Goal: Ask a question

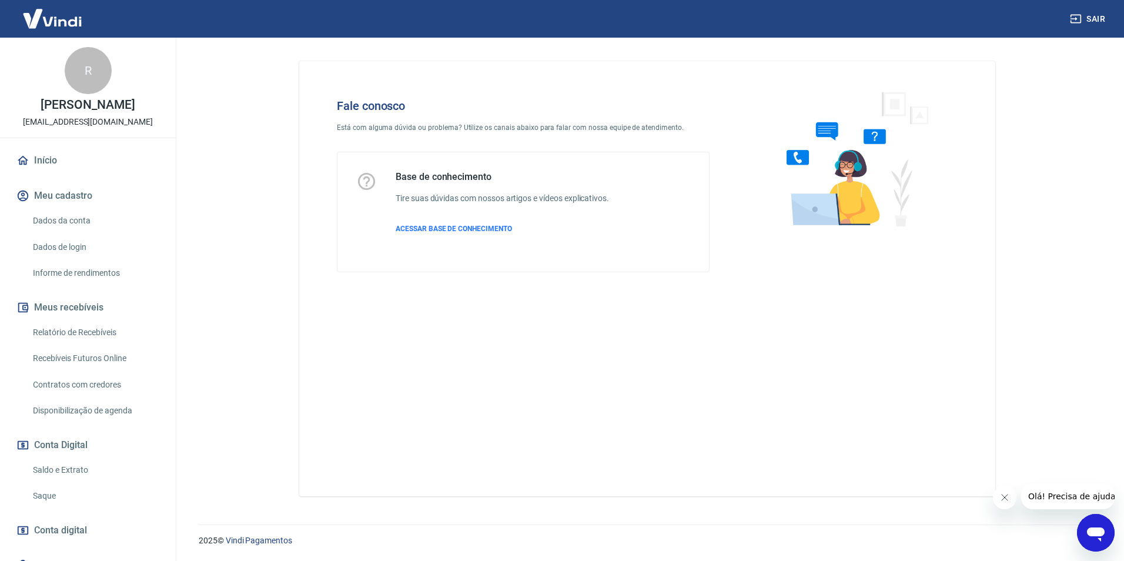
click at [406, 236] on div "Base de conhecimento Tire suas dúvidas com nossos artigos e vídeos explicativos…" at bounding box center [502, 212] width 213 height 82
click at [409, 230] on span "ACESSAR BASE DE CONHECIMENTO" at bounding box center [454, 229] width 116 height 8
click at [1089, 540] on icon "Abrir janela de mensagens" at bounding box center [1095, 532] width 21 height 21
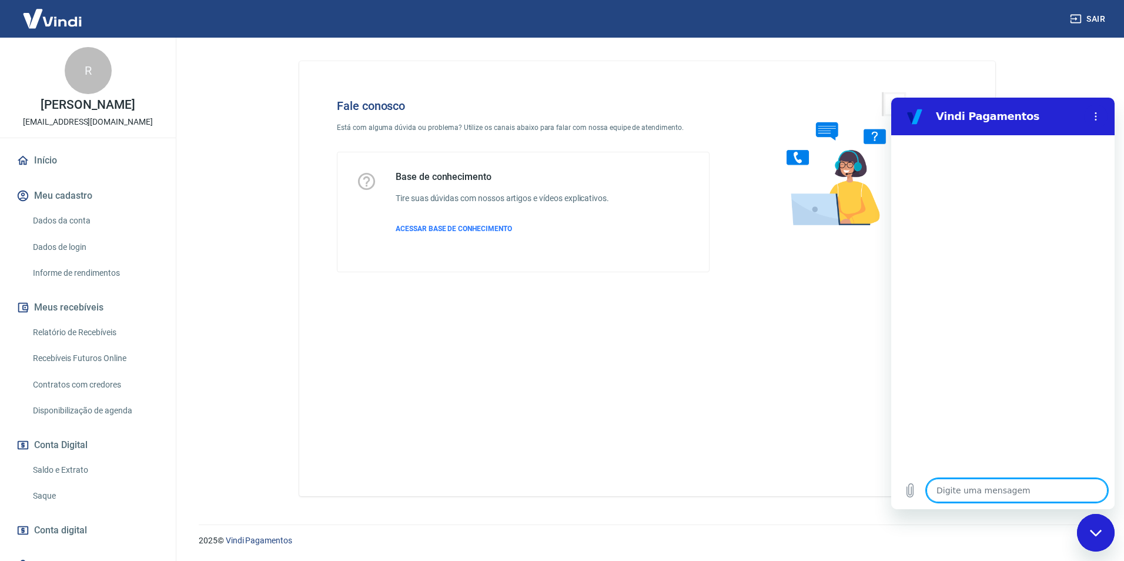
type textarea "f"
type textarea "x"
type textarea "fa"
type textarea "x"
type textarea "fal"
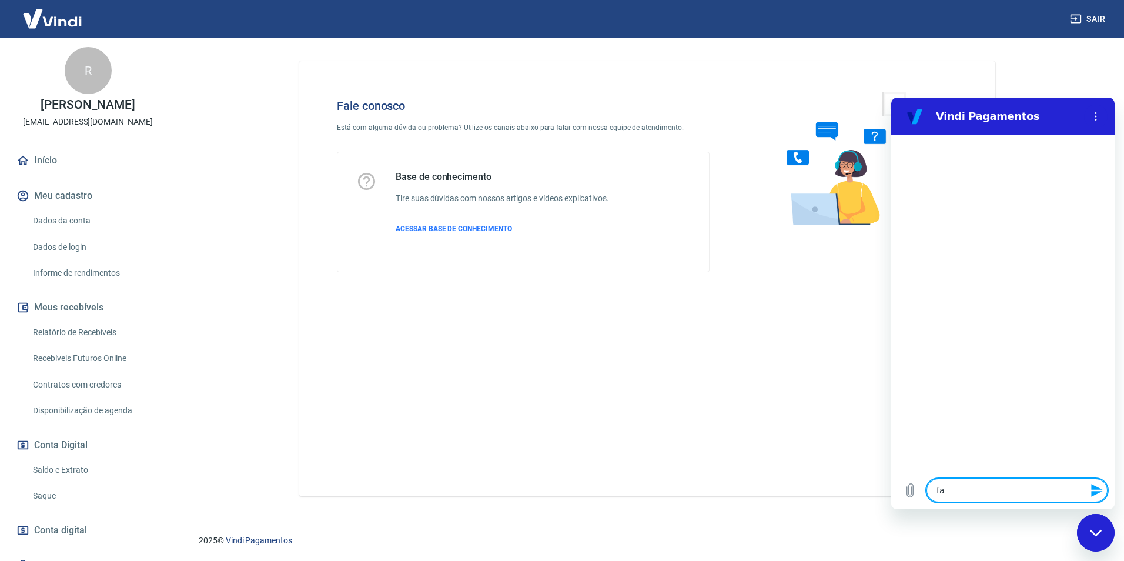
type textarea "x"
type textarea "fala"
type textarea "x"
type textarea "falar"
type textarea "x"
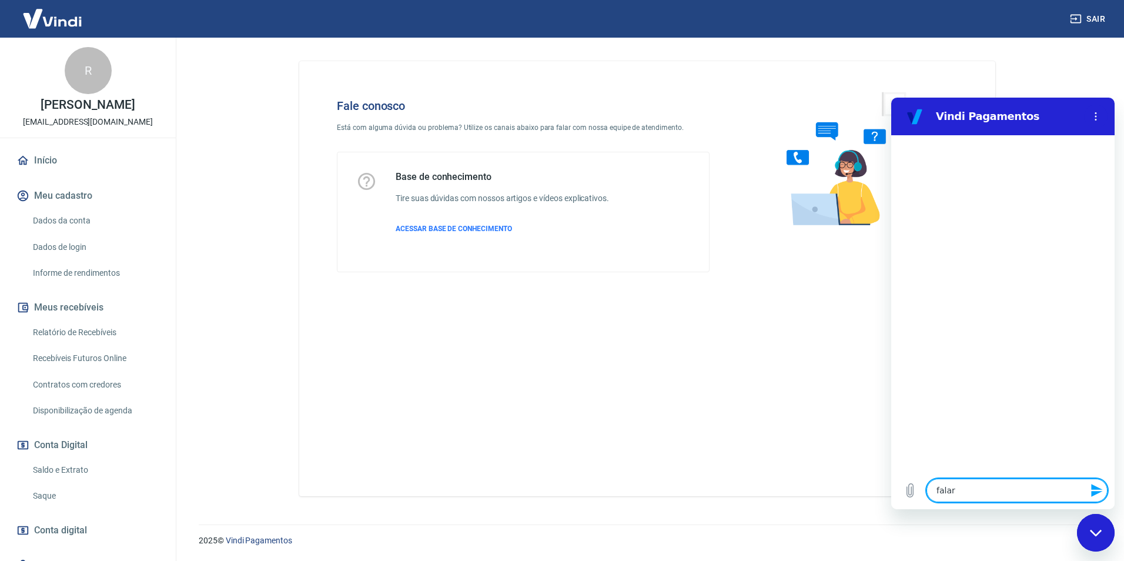
type textarea "falar"
type textarea "x"
type textarea "falar c"
type textarea "x"
type textarea "falar co"
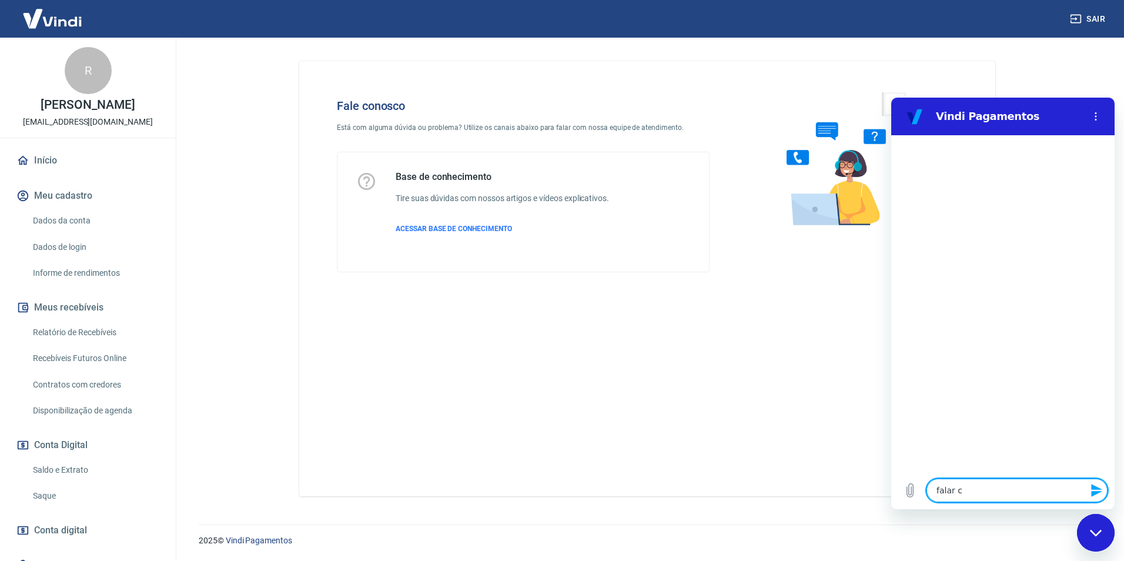
type textarea "x"
type textarea "falar com"
type textarea "x"
type textarea "falar com"
type textarea "x"
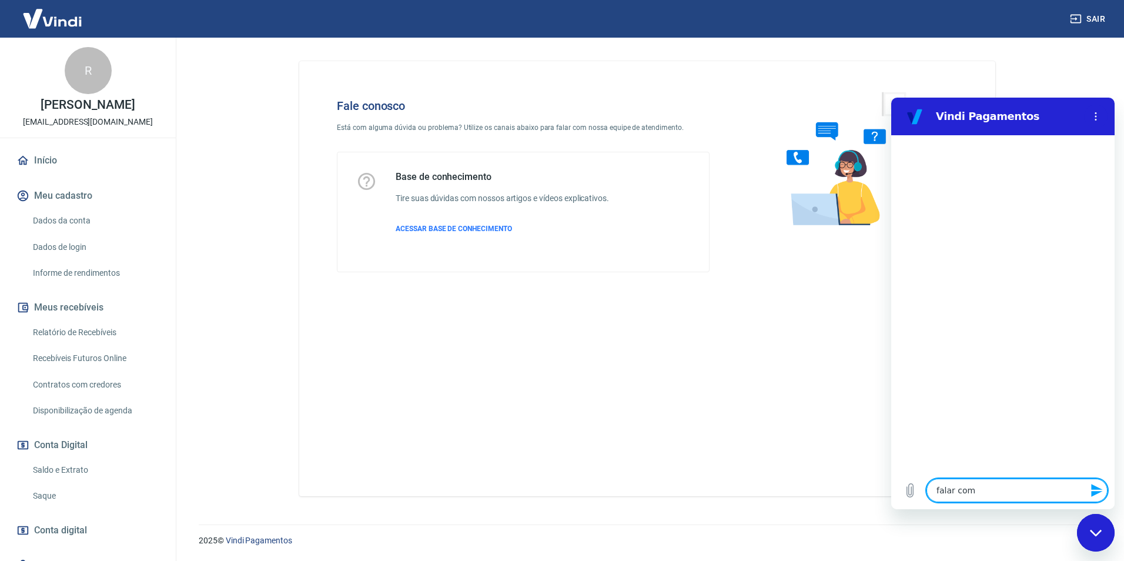
type textarea "falar com e"
type textarea "x"
type textarea "falar com es"
type textarea "x"
type textarea "falar com esp"
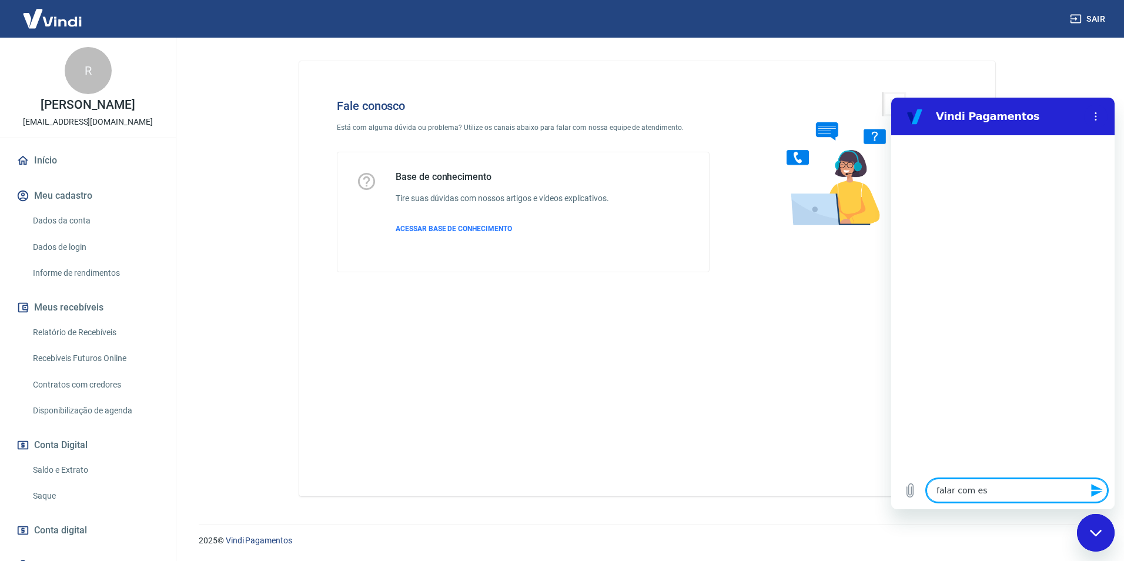
type textarea "x"
type textarea "falar com espc"
type textarea "x"
type textarea "falar com espci"
type textarea "x"
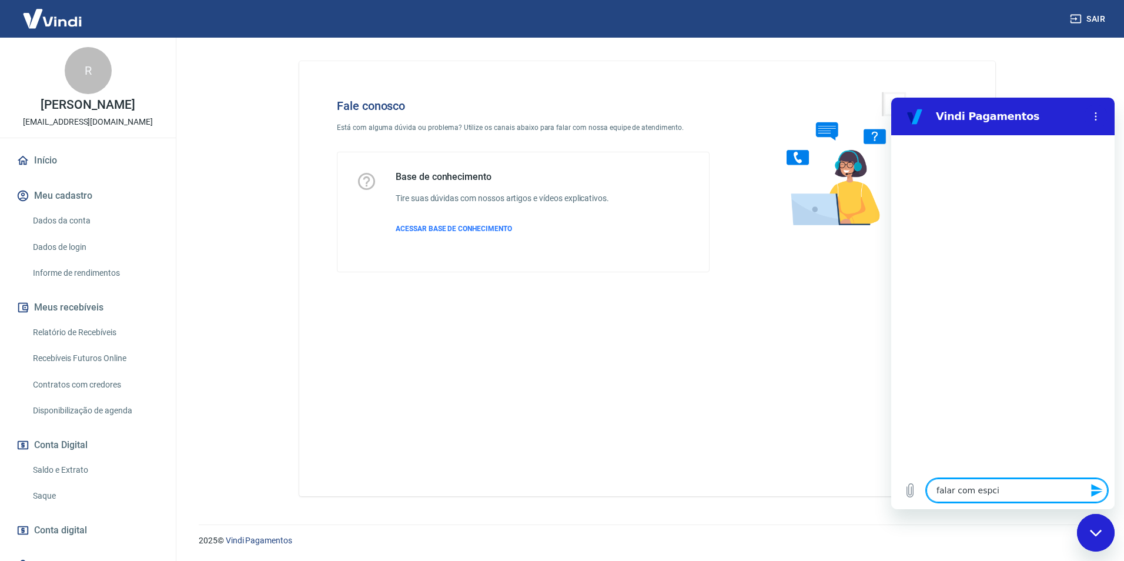
type textarea "falar com espcia"
type textarea "x"
type textarea "falar com espcial"
type textarea "x"
type textarea "falar com espciali"
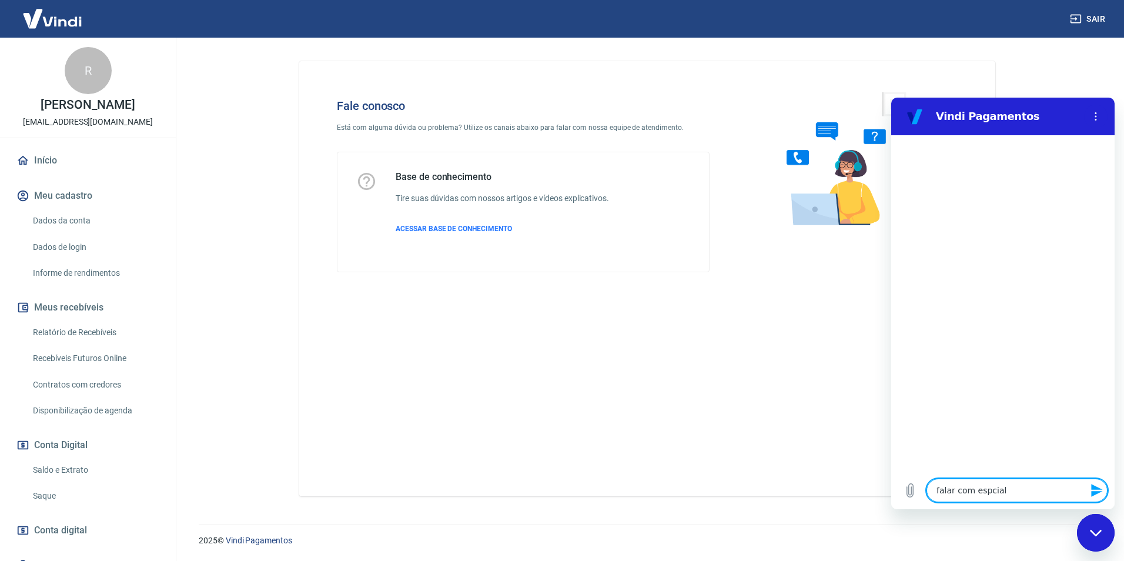
type textarea "x"
type textarea "falar com espcialis"
type textarea "x"
type textarea "falar com espcialisf"
type textarea "x"
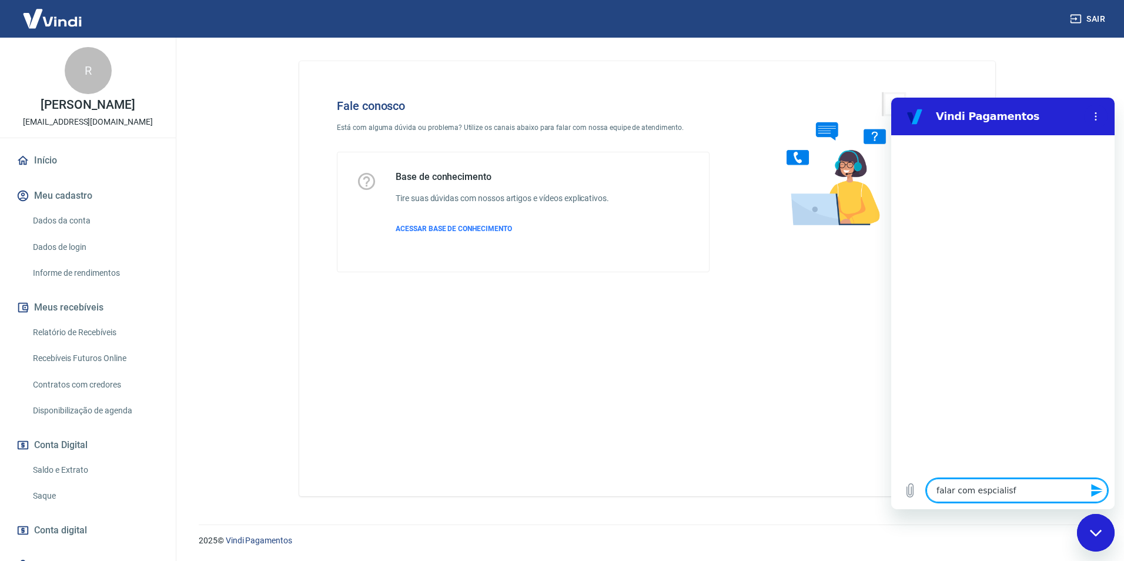
type textarea "falar com espcialisfr"
type textarea "x"
type textarea "falar com espcialisfra"
type textarea "x"
type textarea "falar com espcialisfra="
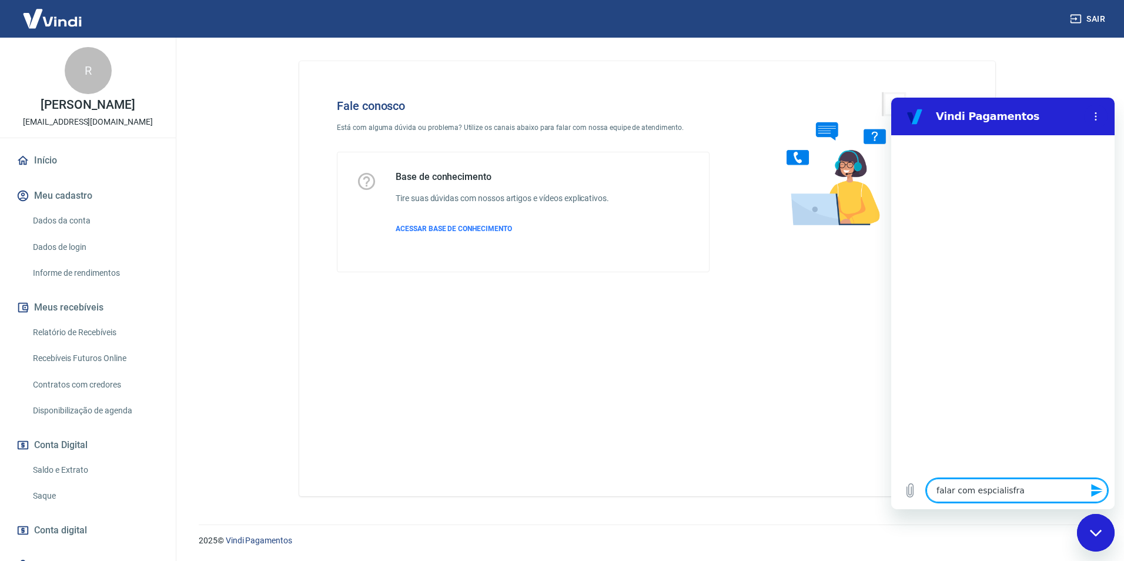
type textarea "x"
type textarea "falar com espcialisfra"
type textarea "x"
type textarea "falar com espcialisfr"
type textarea "x"
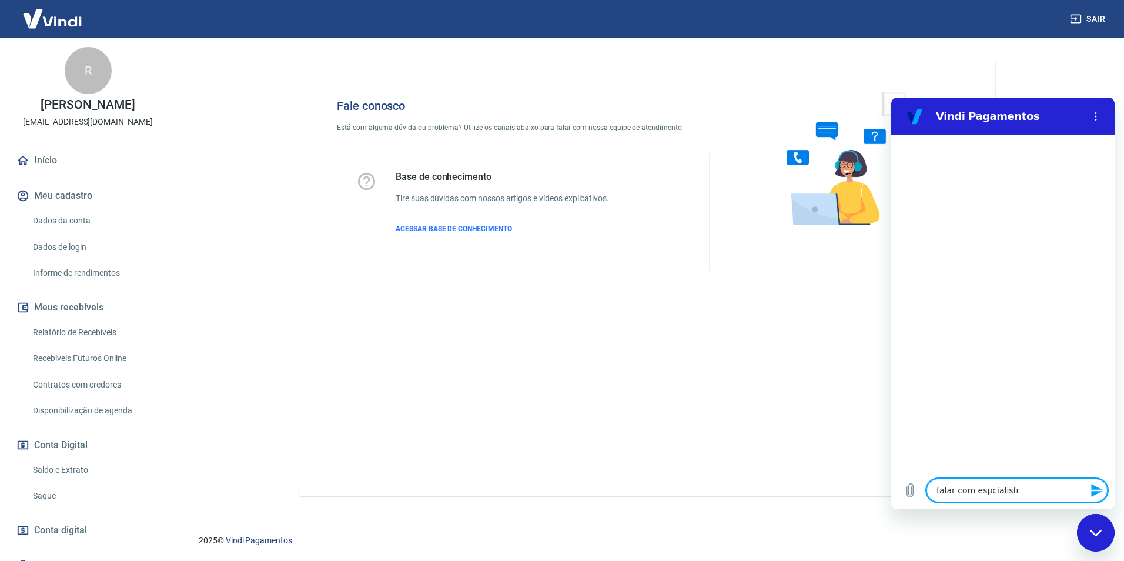
type textarea "falar com espcialisf"
type textarea "x"
type textarea "falar com espcialis"
type textarea "x"
type textarea "falar com espcialist"
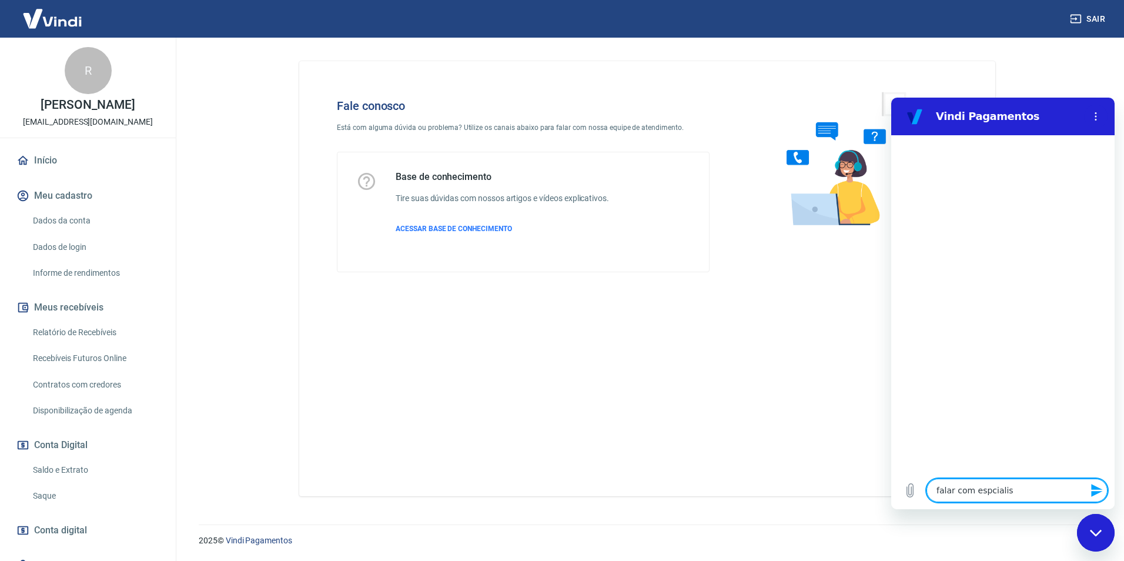
type textarea "x"
type textarea "falar com espcialista"
type textarea "x"
type textarea "falar com espcialista"
click at [1095, 488] on icon "Enviar mensagem" at bounding box center [1096, 490] width 11 height 13
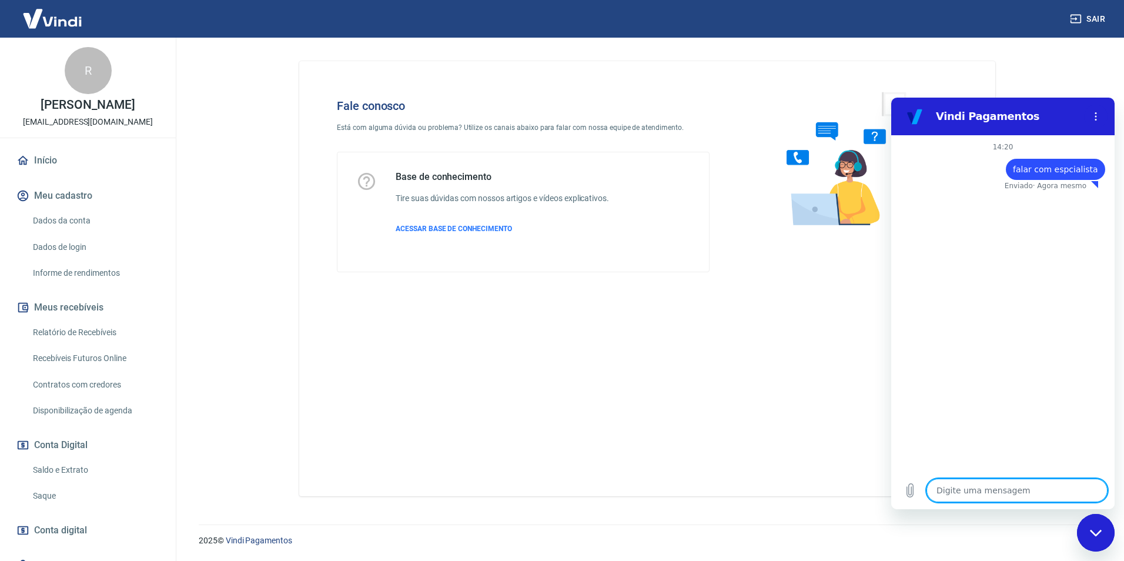
type textarea "x"
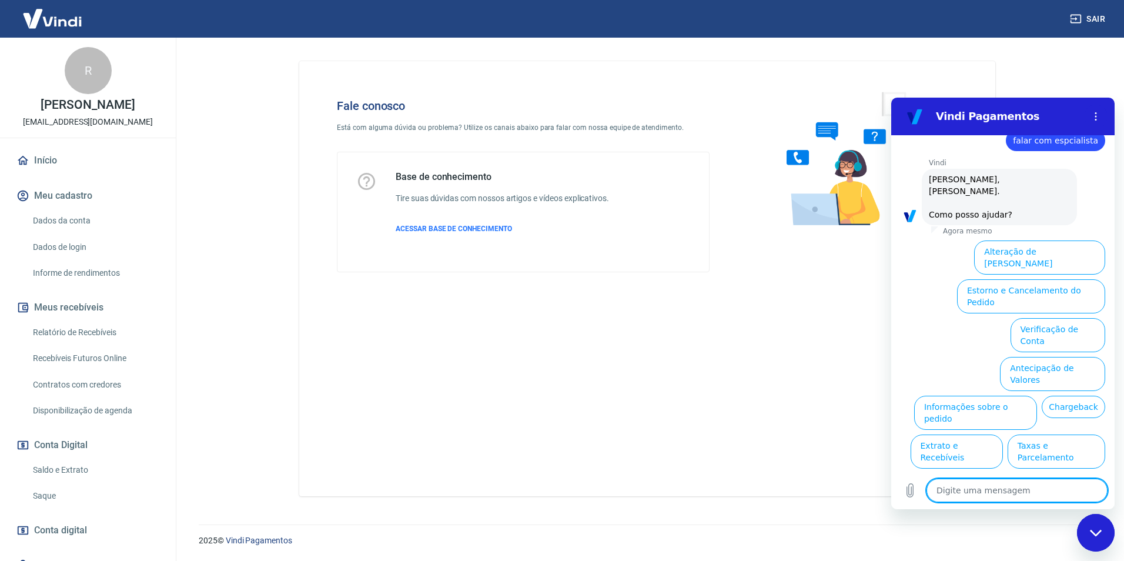
scroll to position [28, 0]
type textarea "p"
type textarea "x"
type textarea "pr"
type textarea "x"
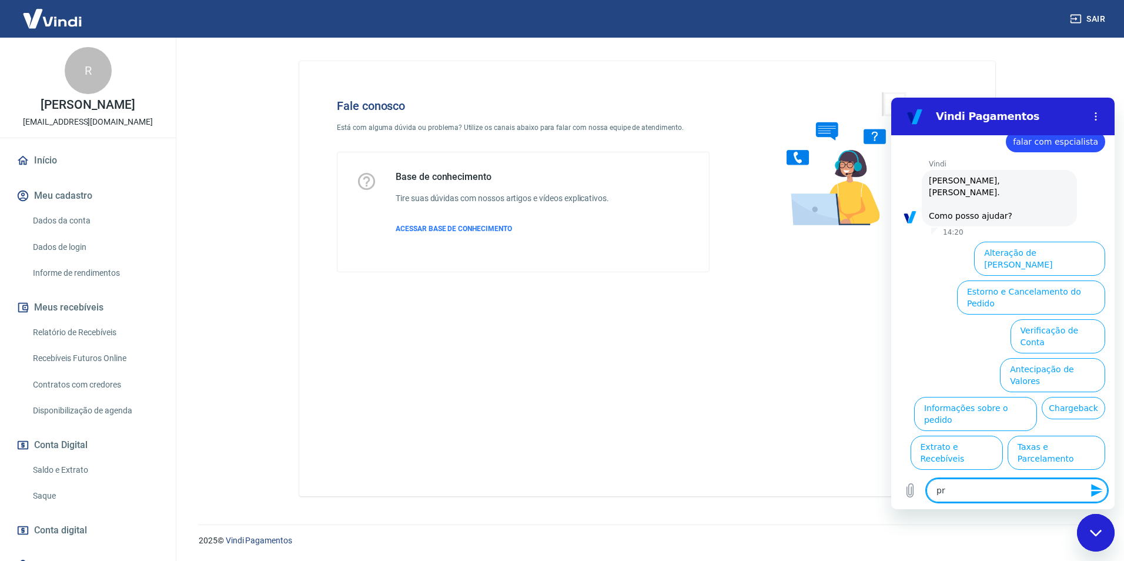
type textarea "pre"
type textarea "x"
type textarea "prec"
type textarea "x"
type textarea "preci"
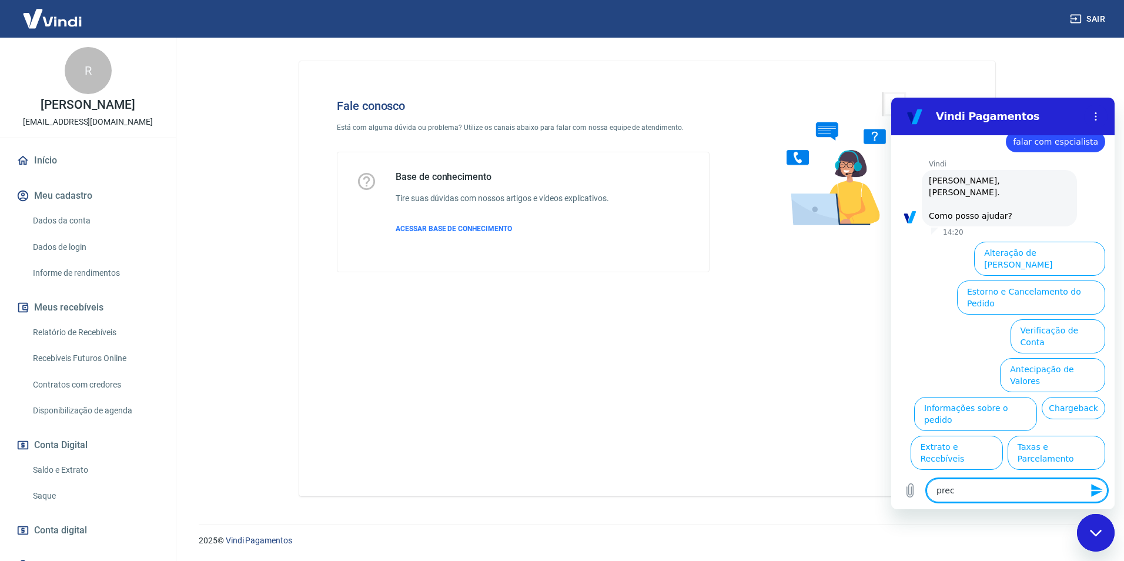
type textarea "x"
type textarea "[DEMOGRAPHIC_DATA]"
type textarea "x"
type textarea "preci"
type textarea "x"
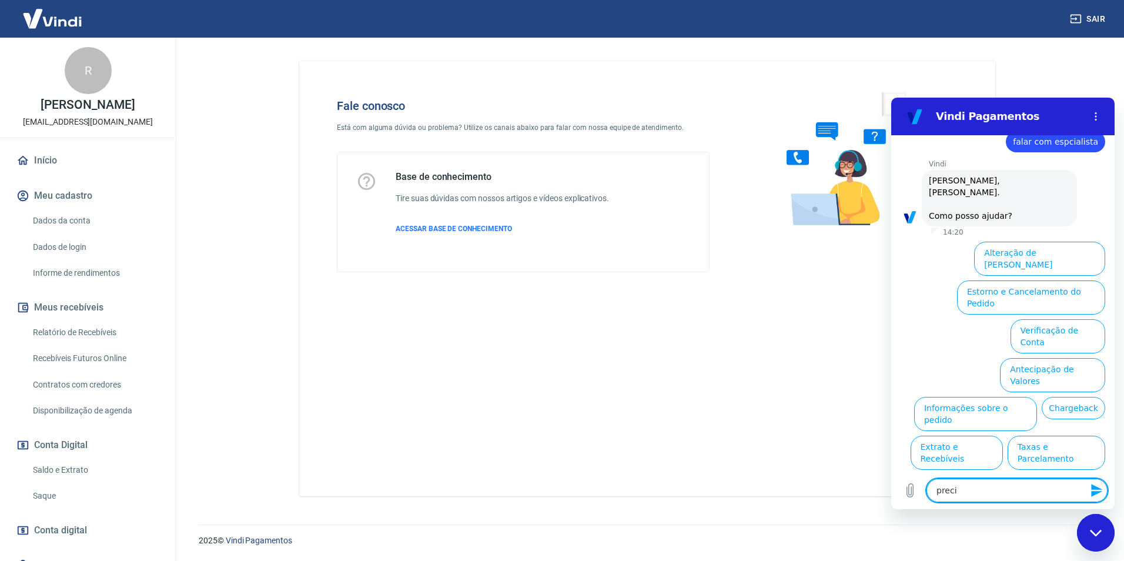
type textarea "precis"
type textarea "x"
type textarea "preciso"
type textarea "x"
type textarea "preciso"
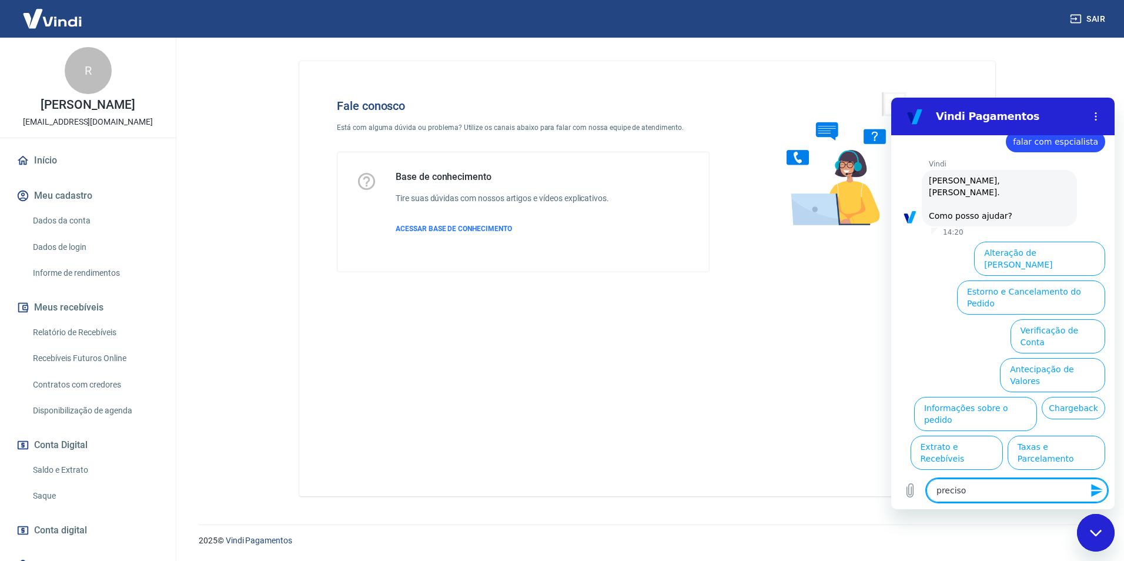
type textarea "x"
type textarea "preciso d"
type textarea "x"
type textarea "preciso de"
type textarea "x"
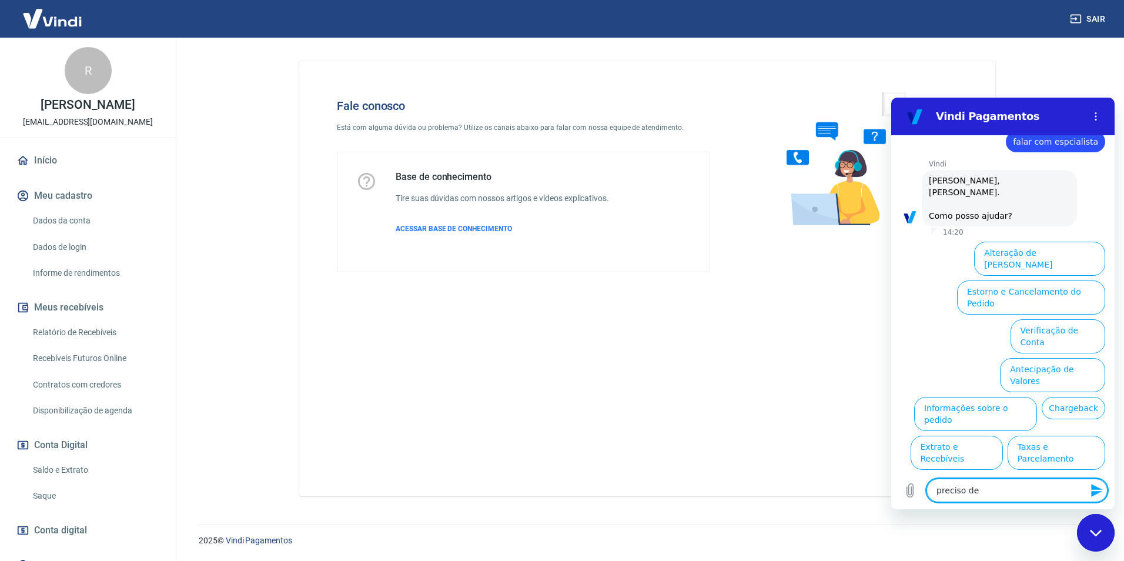
type textarea "preciso de"
type textarea "x"
type textarea "preciso de e"
type textarea "x"
type textarea "preciso de es"
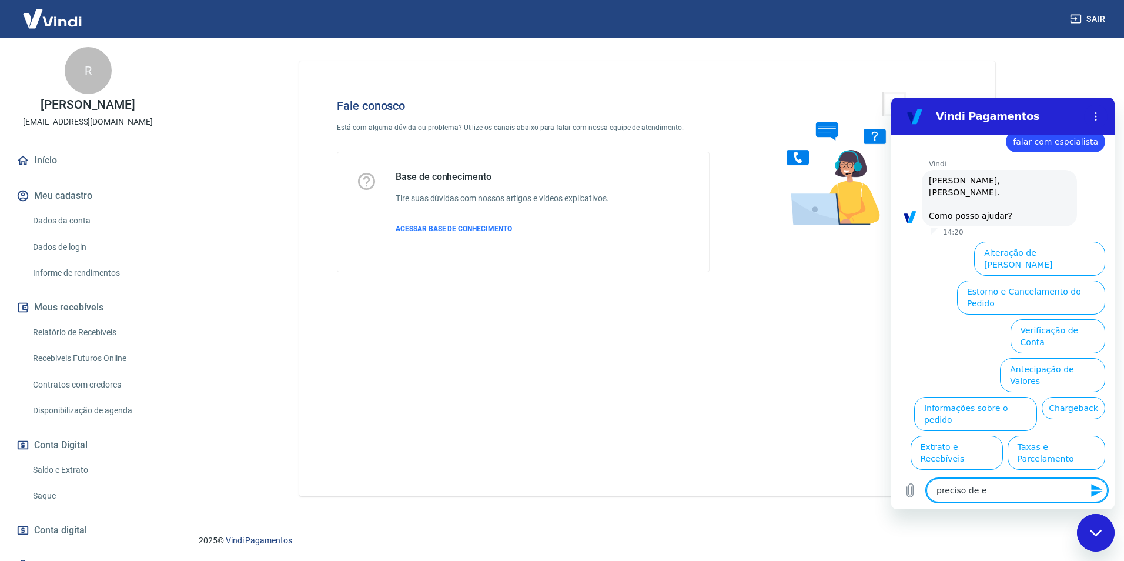
type textarea "x"
type textarea "preciso de esc"
type textarea "x"
type textarea "preciso de escl"
type textarea "x"
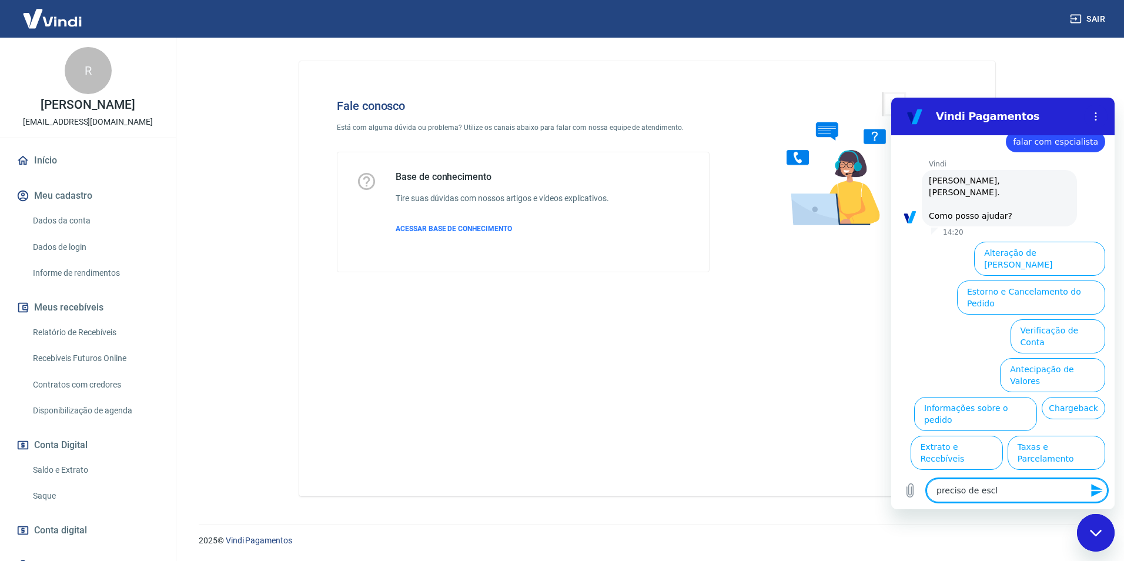
type textarea "preciso de escla"
type textarea "x"
type textarea "preciso de esclar"
type textarea "x"
type textarea "preciso de esclare"
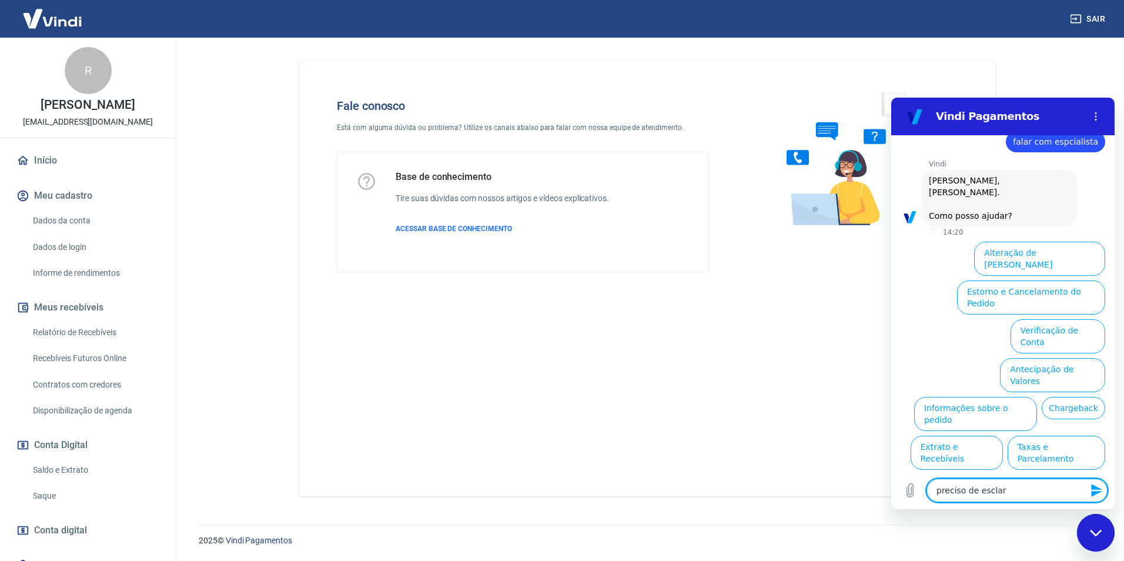
type textarea "x"
type textarea "preciso de esclarec"
type textarea "x"
type textarea "preciso de esclareci"
type textarea "x"
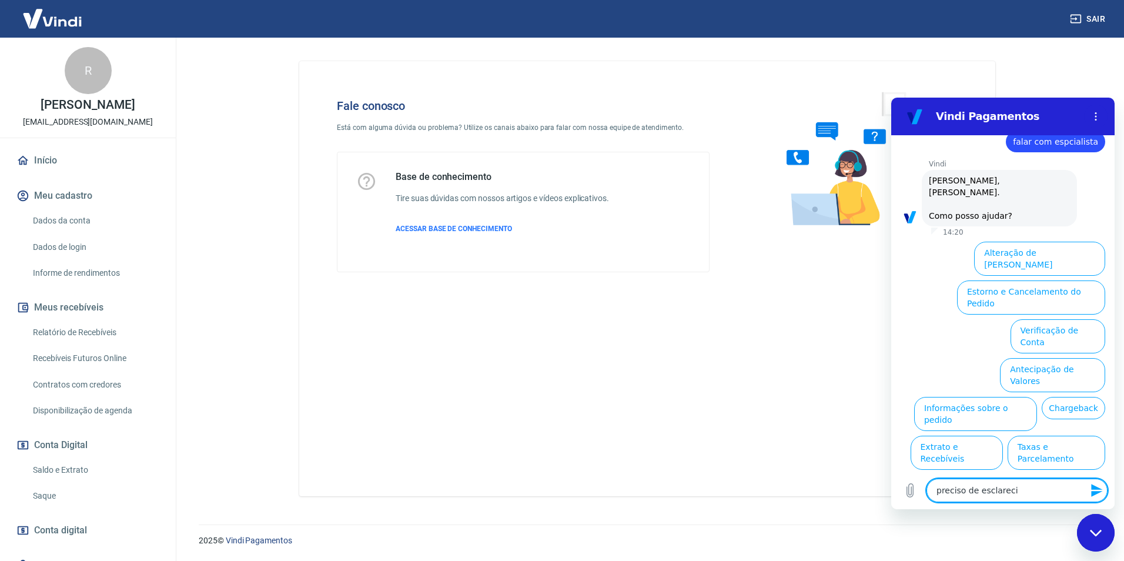
type textarea "preciso de esclarecim"
type textarea "x"
type textarea "preciso de esclarecime"
type textarea "x"
type textarea "preciso de esclarecimen"
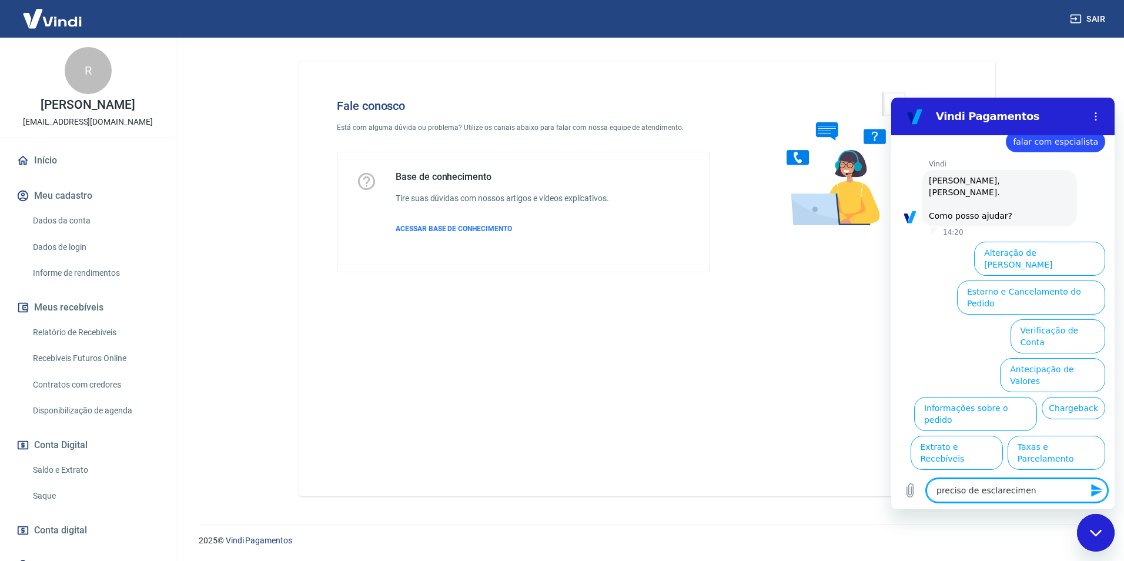
type textarea "x"
type textarea "preciso de esclareciment"
type textarea "x"
type textarea "preciso de esclarecimento"
type textarea "x"
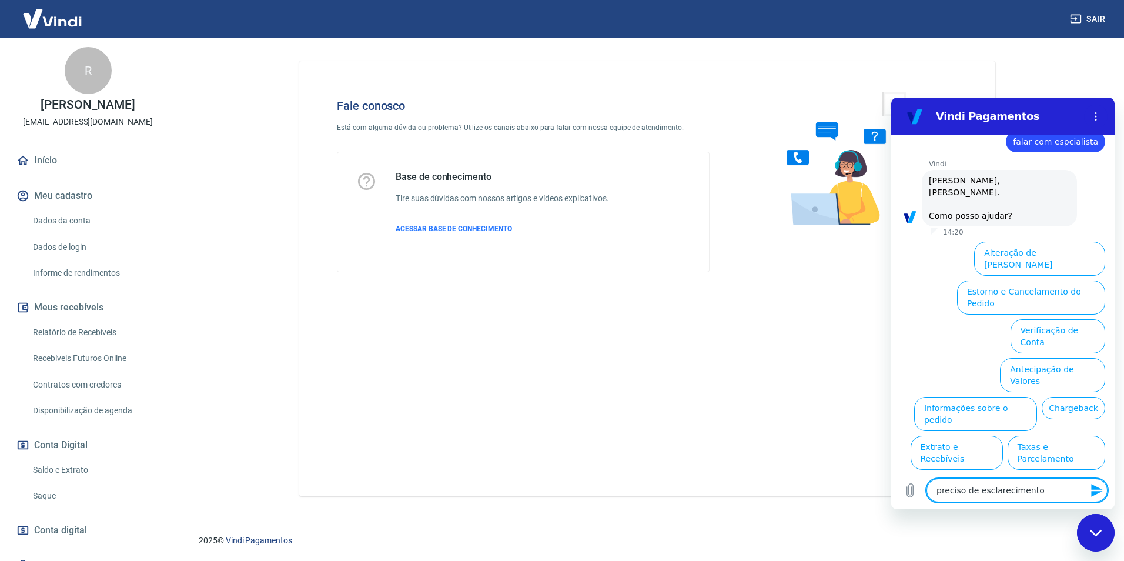
type textarea "preciso de esclarecimentos"
type textarea "x"
type textarea "preciso de esclarecimentos"
type textarea "x"
type textarea "preciso de esclarecimentos s"
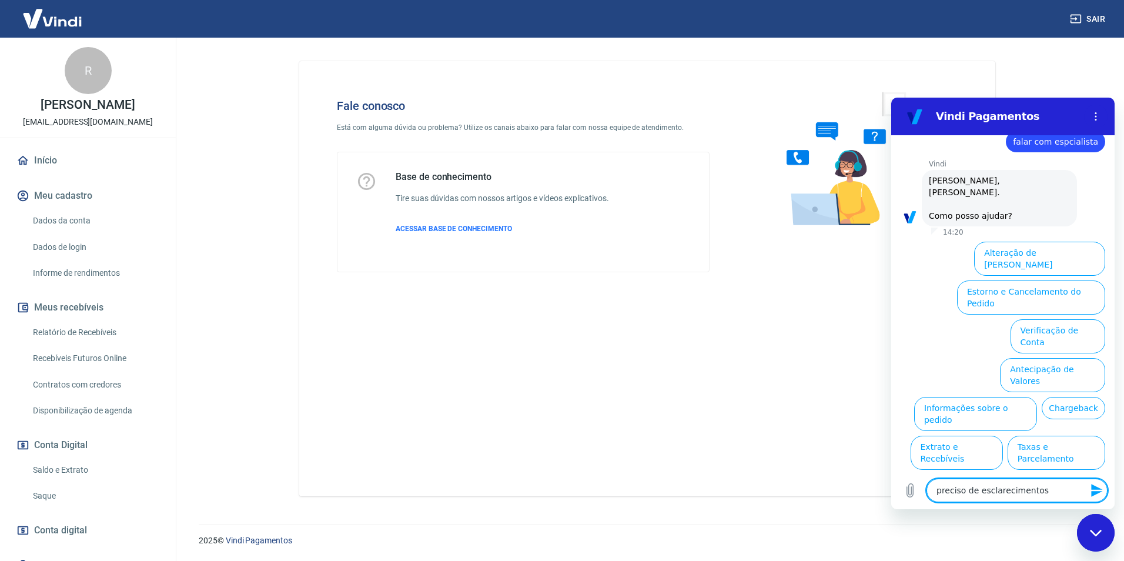
type textarea "x"
type textarea "preciso de esclarecimentos so"
type textarea "x"
type textarea "preciso de esclarecimentos sob"
type textarea "x"
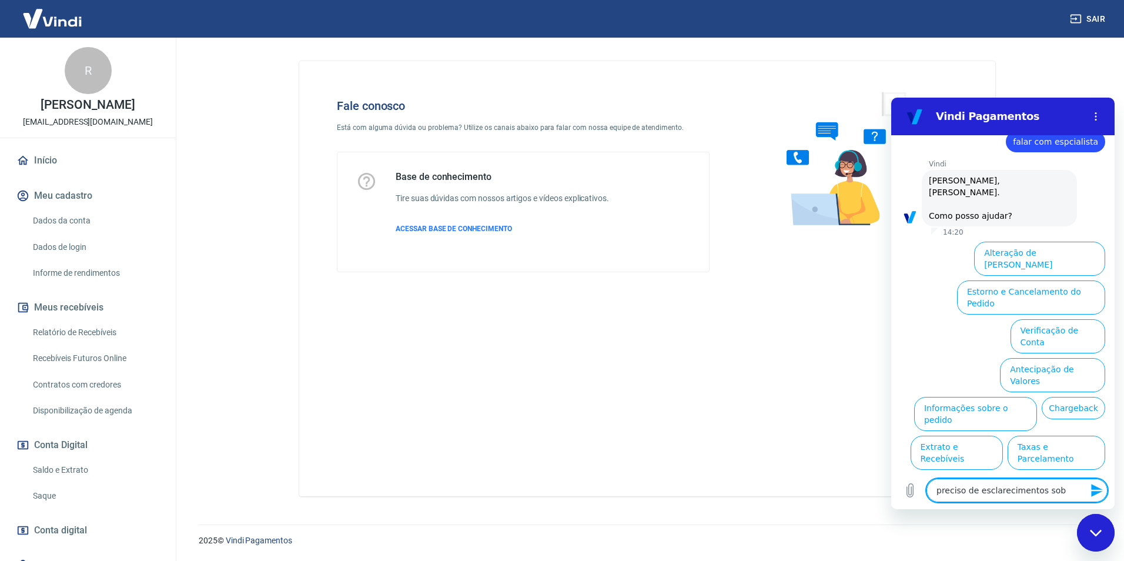
type textarea "preciso de esclarecimentos sobr"
type textarea "x"
type textarea "preciso de esclarecimentos sobre"
type textarea "x"
type textarea "preciso de esclarecimentos sobre"
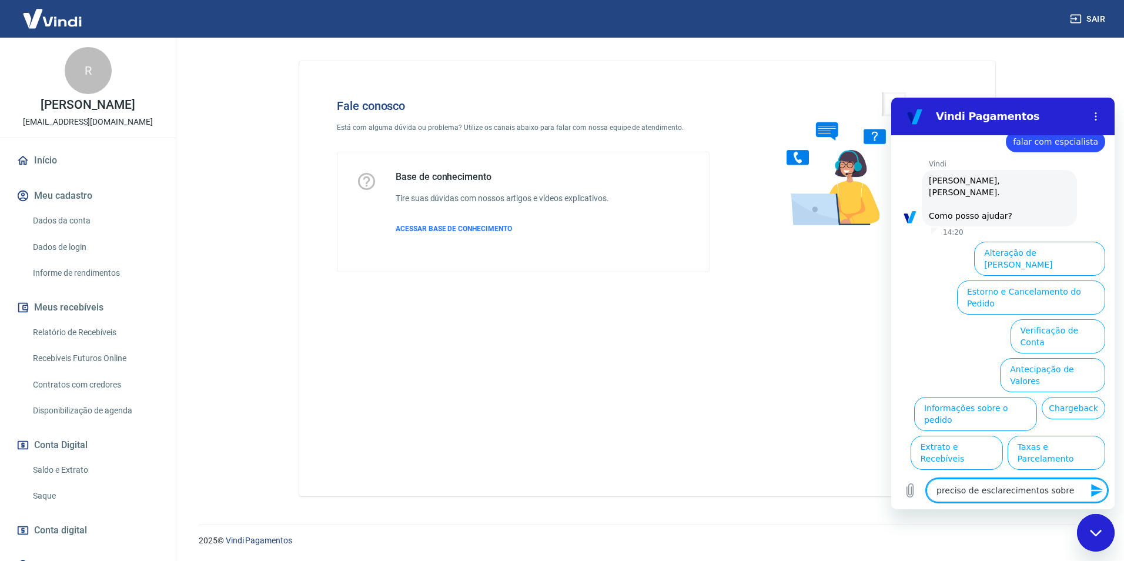
type textarea "x"
type textarea "preciso de esclarecimentos sobre r"
type textarea "x"
type textarea "preciso de esclarecimentos sobre re"
type textarea "x"
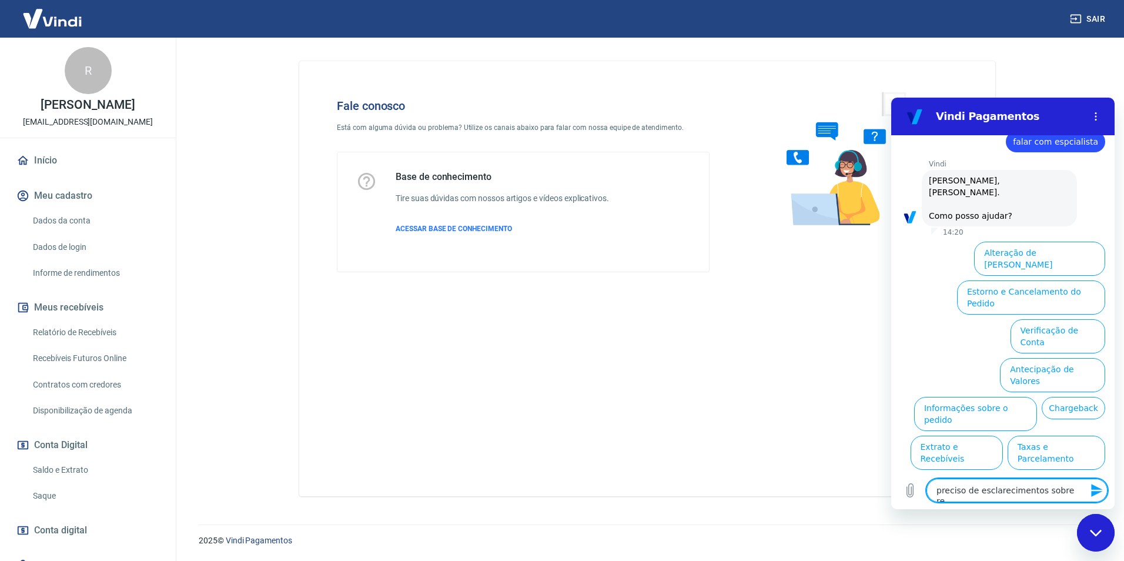
type textarea "preciso de esclarecimentos sobre rec"
type textarea "x"
type textarea "preciso de esclarecimentos sobre recu"
type textarea "x"
type textarea "preciso de esclarecimentos sobre recus"
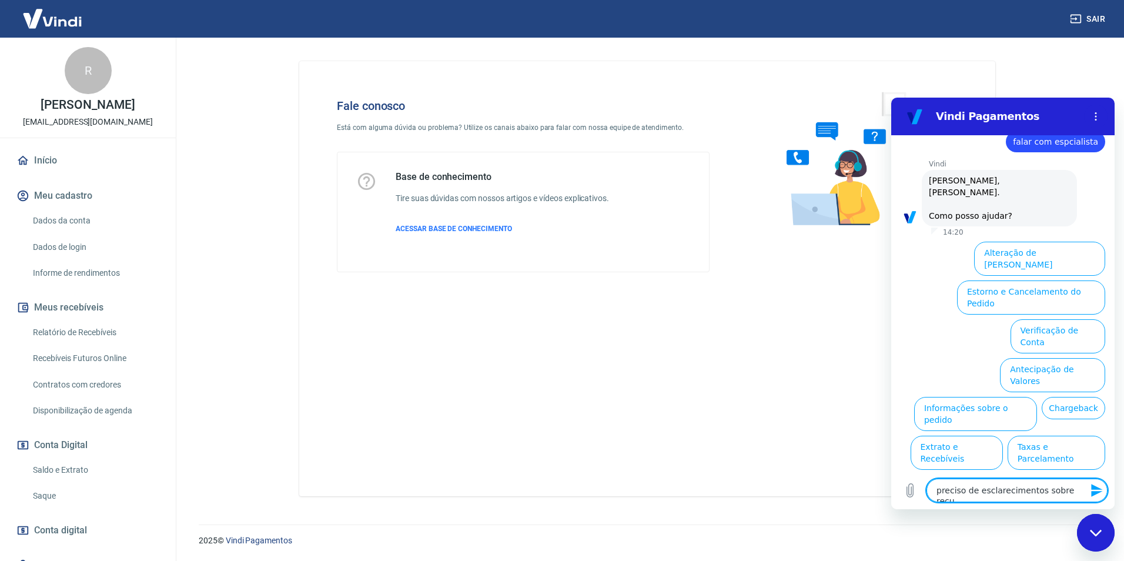
type textarea "x"
type textarea "preciso de esclarecimentos sobre recusa"
type textarea "x"
type textarea "preciso de esclarecimentos sobre recusa"
type textarea "x"
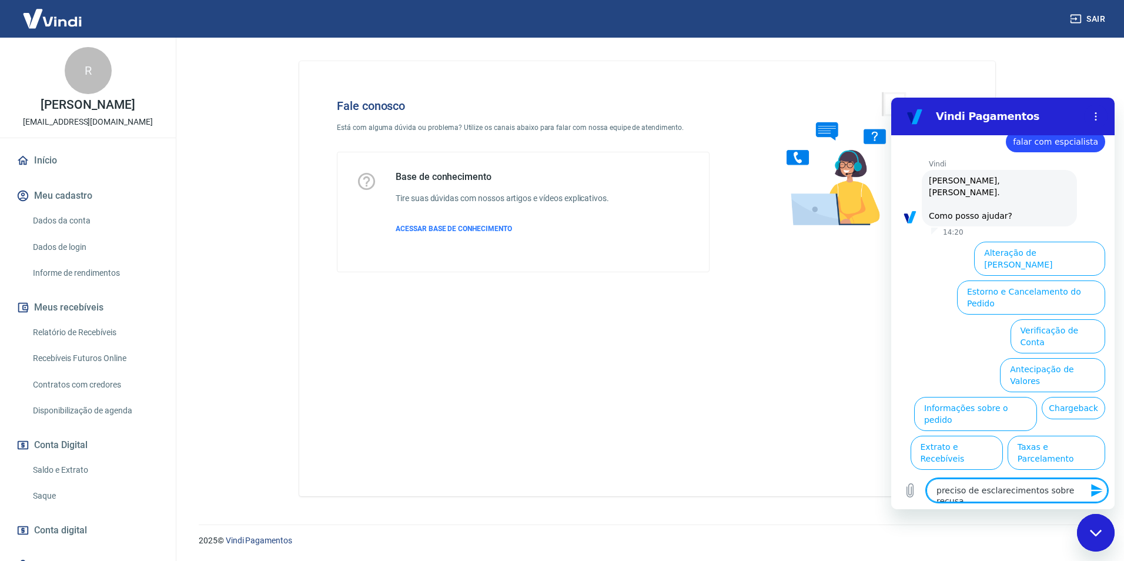
type textarea "preciso de esclarecimentos sobre recusa d"
type textarea "x"
type textarea "preciso de esclarecimentos sobre recusa do"
type textarea "x"
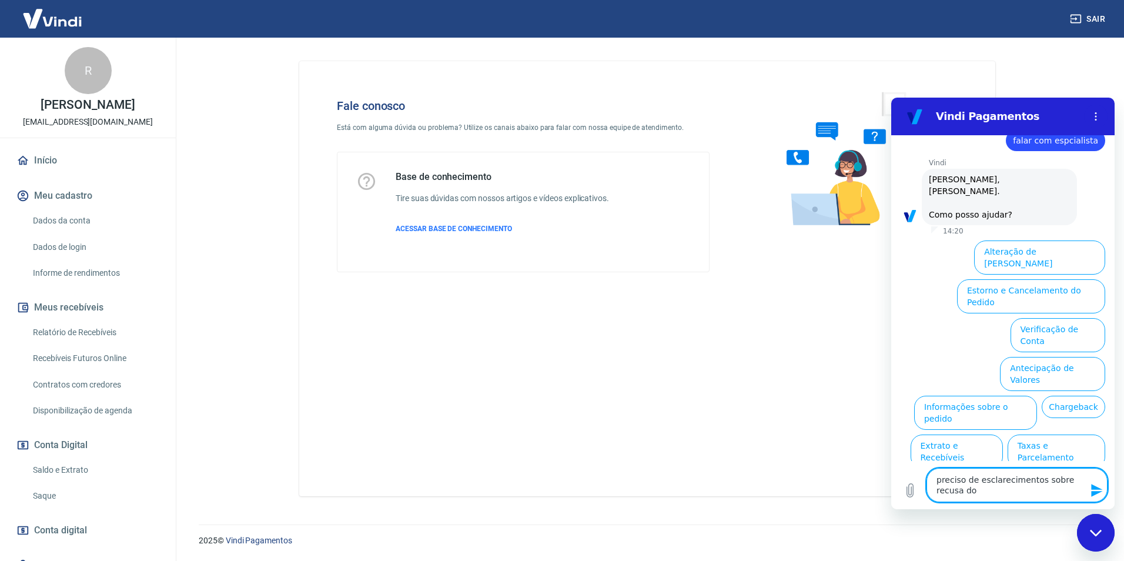
type textarea "preciso de esclarecimentos sobre recusa dos"
type textarea "x"
type textarea "preciso de esclarecimentos sobre recusa dos"
type textarea "x"
type textarea "preciso de esclarecimentos sobre recusa dos p"
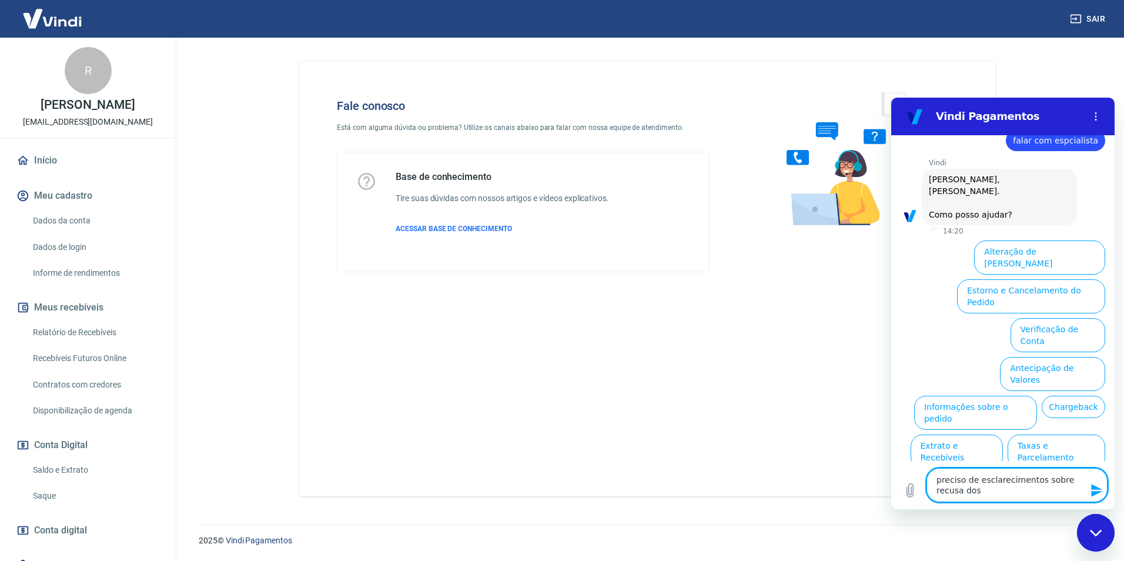
type textarea "x"
type textarea "preciso de esclarecimentos sobre recusa dos pg"
type textarea "x"
type textarea "preciso de esclarecimentos sobre recusa dos pgt"
type textarea "x"
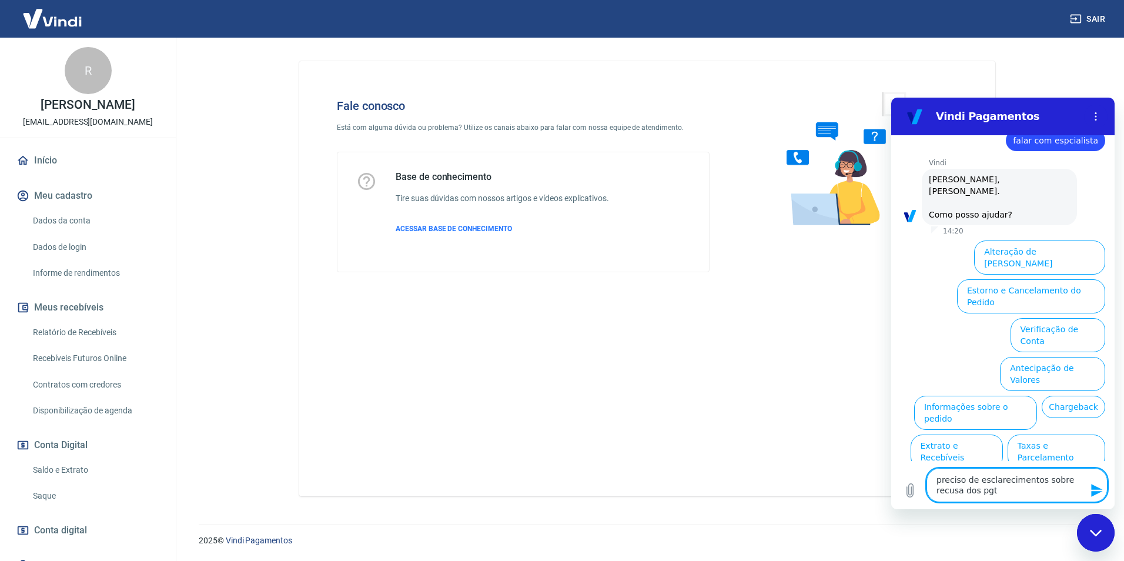
type textarea "preciso de esclarecimentos sobre recusa dos pgto"
type textarea "x"
type textarea "preciso de esclarecimentos sobre recusa dos pgtos"
type textarea "x"
type textarea "preciso de esclarecimentos sobre recusa dos pgtos"
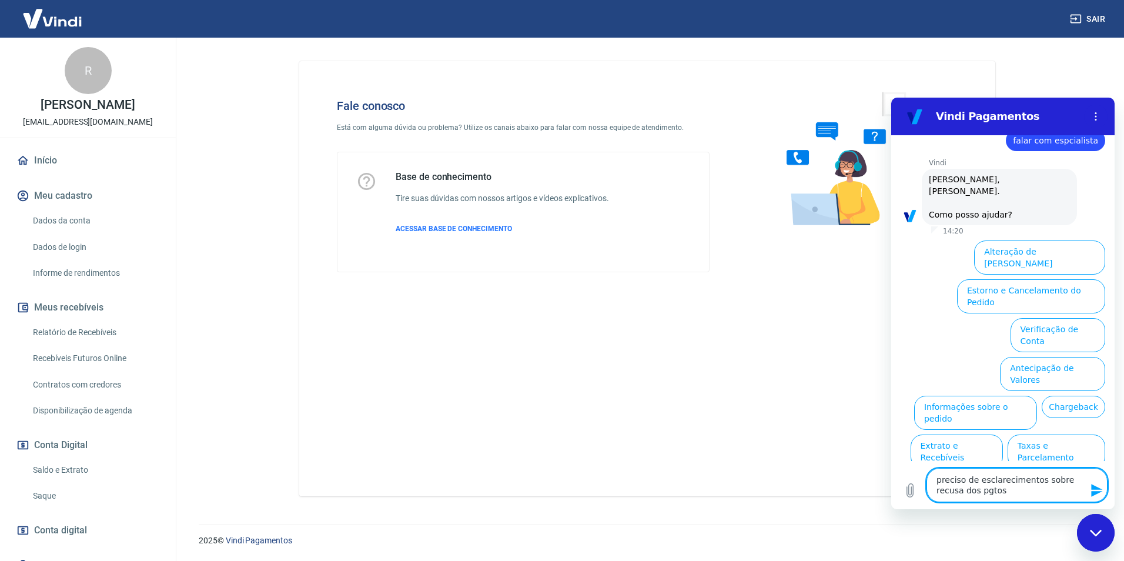
type textarea "x"
type textarea "preciso de esclarecimentos sobre recusa dos pgtos n"
type textarea "x"
type textarea "preciso de esclarecimentos sobre recusa dos pgtos no"
type textarea "x"
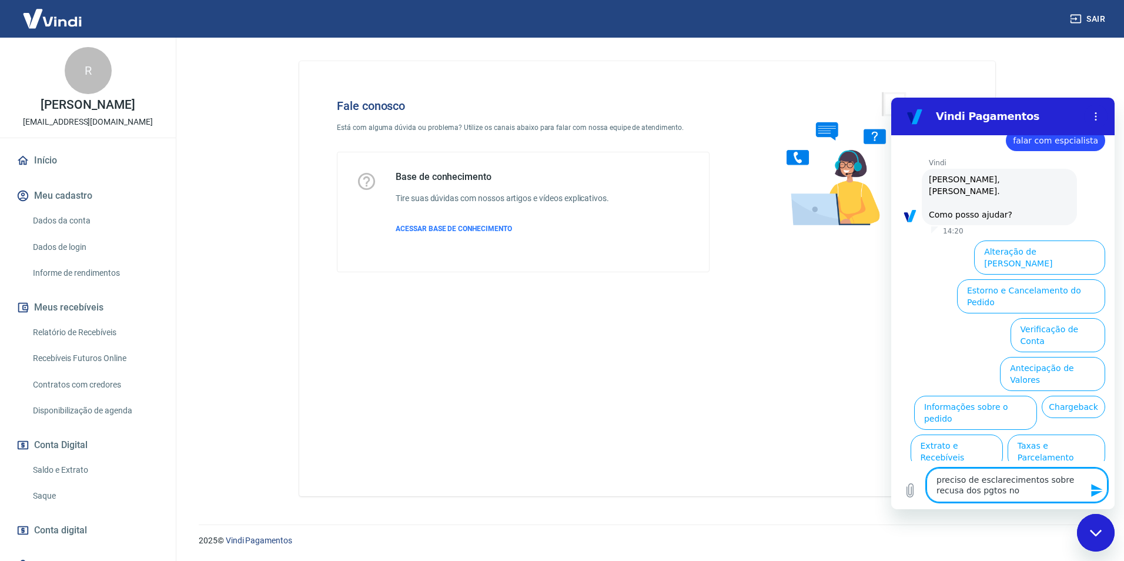
type textarea "preciso de esclarecimentos sobre recusa dos pgtos no"
type textarea "x"
type textarea "preciso de esclarecimentos sobre recusa dos pgtos no"
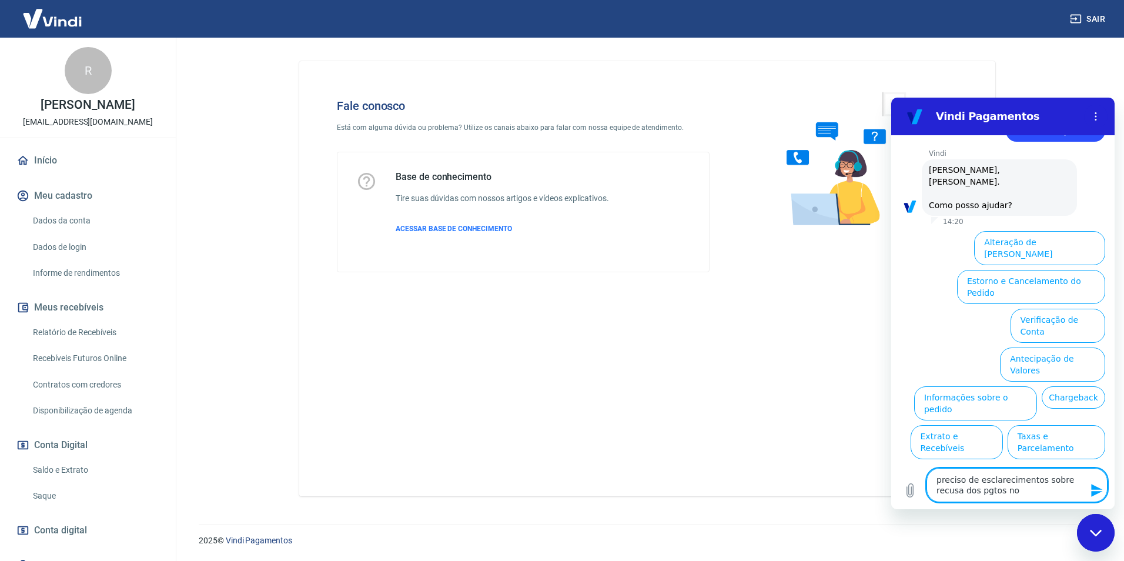
drag, startPoint x: 1006, startPoint y: 493, endPoint x: 911, endPoint y: 433, distance: 112.6
click at [911, 433] on div "14:20 diz: falar com espcialista Enviado · 14:20 [PERSON_NAME] diz: [PERSON_NAM…" at bounding box center [1002, 322] width 223 height 374
type textarea "x"
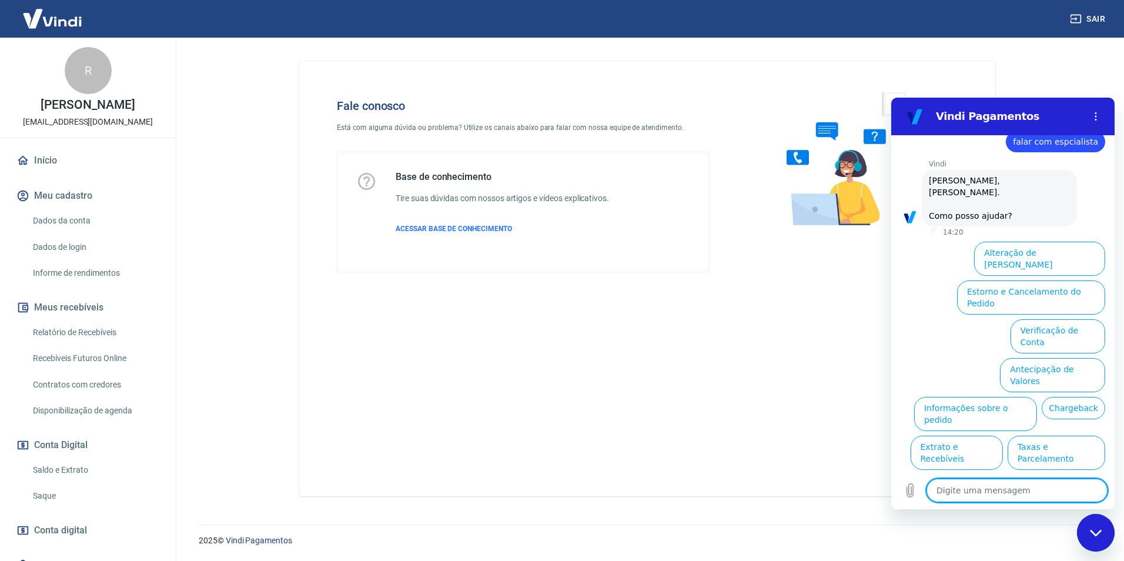
click at [798, 433] on div "Fale conosco Está com alguma dúvida ou problema? Utilize os canais abaixo para …" at bounding box center [647, 278] width 696 height 435
